Goal: Information Seeking & Learning: Learn about a topic

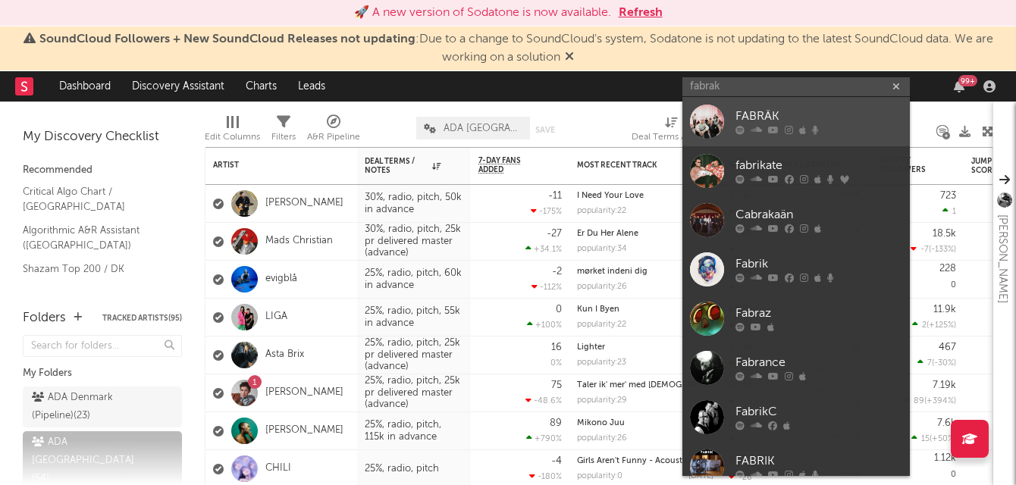
type input "fabrak"
click at [744, 135] on link "FABRÄK" at bounding box center [795, 121] width 227 height 49
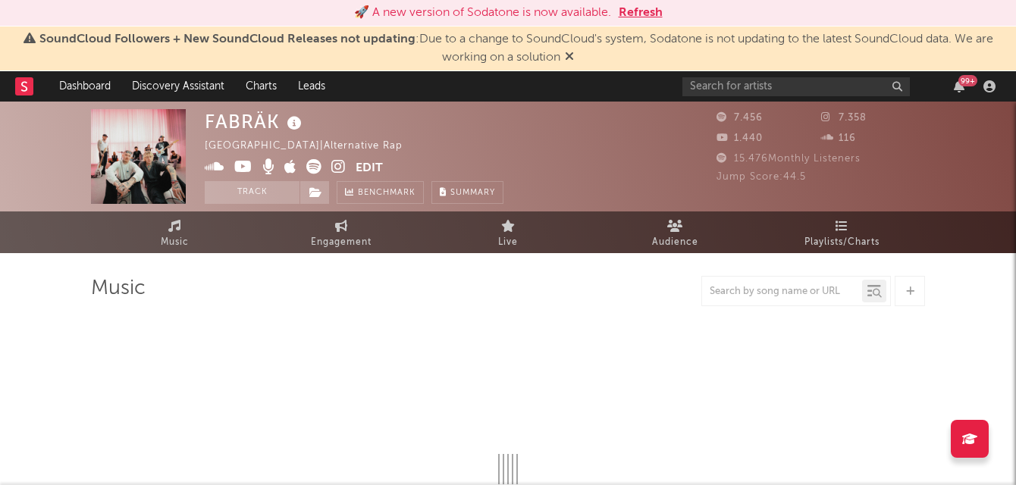
select select "6m"
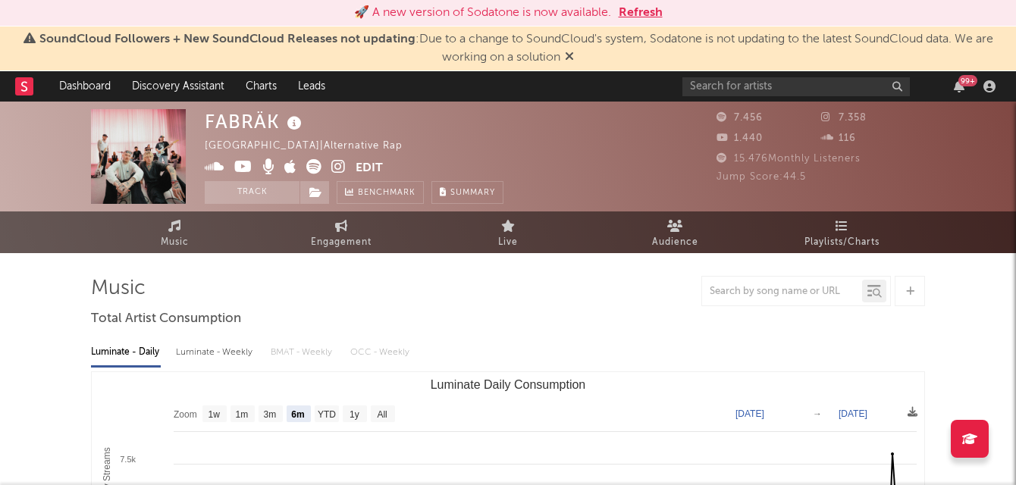
click at [785, 158] on span "15.476 Monthly Listeners" at bounding box center [788, 159] width 144 height 10
click at [641, 236] on link "Audience" at bounding box center [674, 232] width 167 height 42
